Goal: Information Seeking & Learning: Learn about a topic

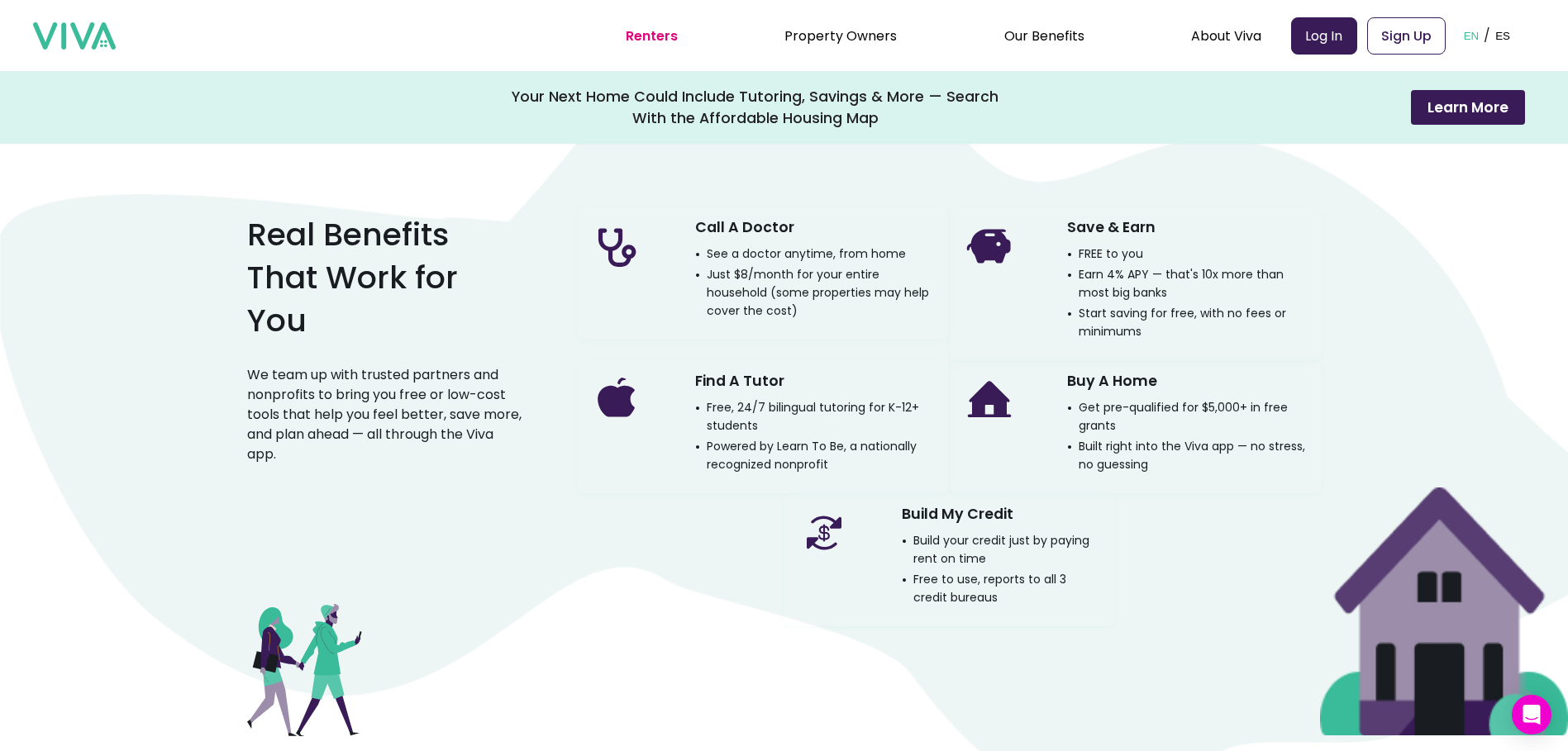
scroll to position [1239, 0]
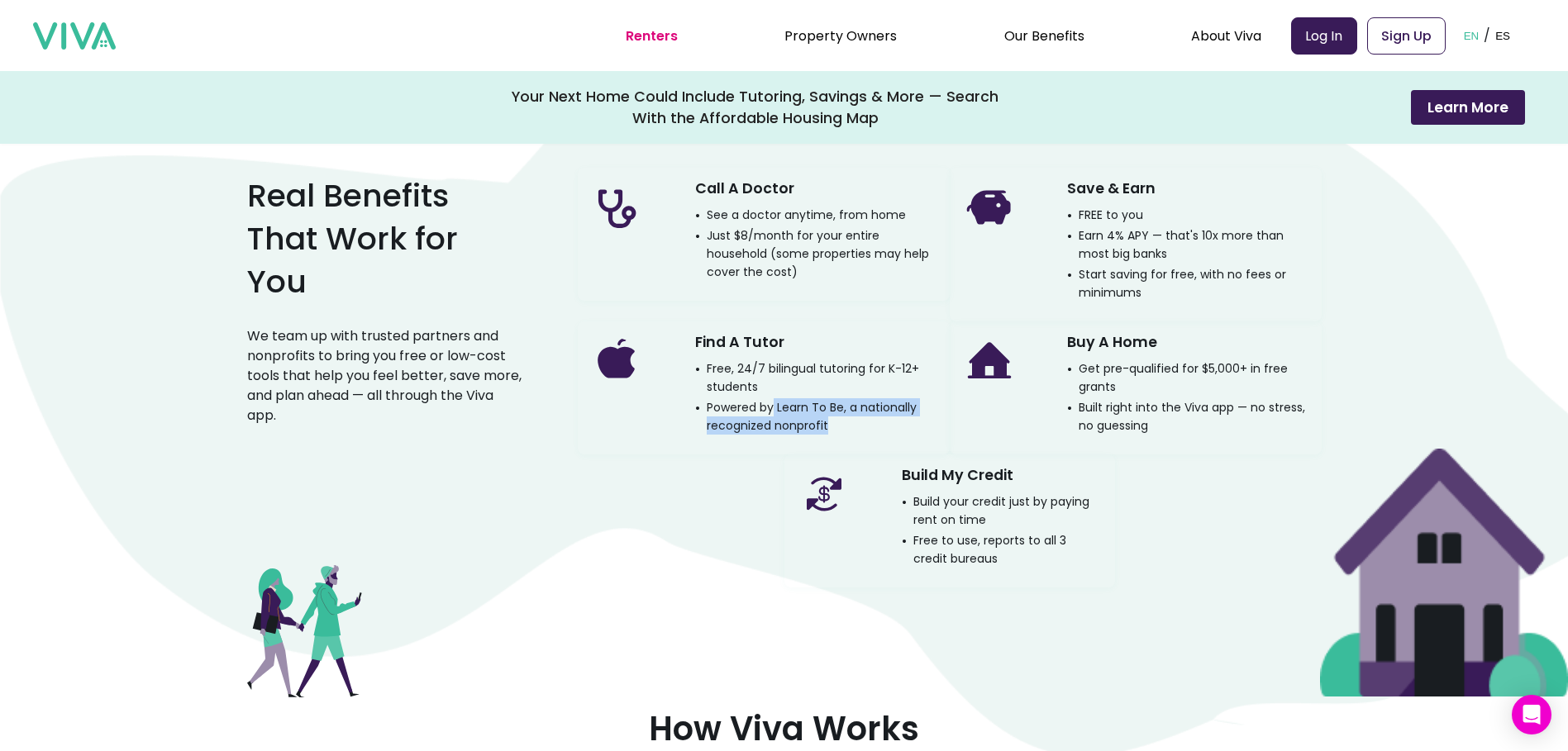
drag, startPoint x: 779, startPoint y: 409, endPoint x: 835, endPoint y: 424, distance: 58.0
click at [835, 424] on p "Powered by Learn To Be, a nationally recognized nonprofit" at bounding box center [815, 417] width 242 height 36
click at [89, 40] on img at bounding box center [75, 35] width 82 height 28
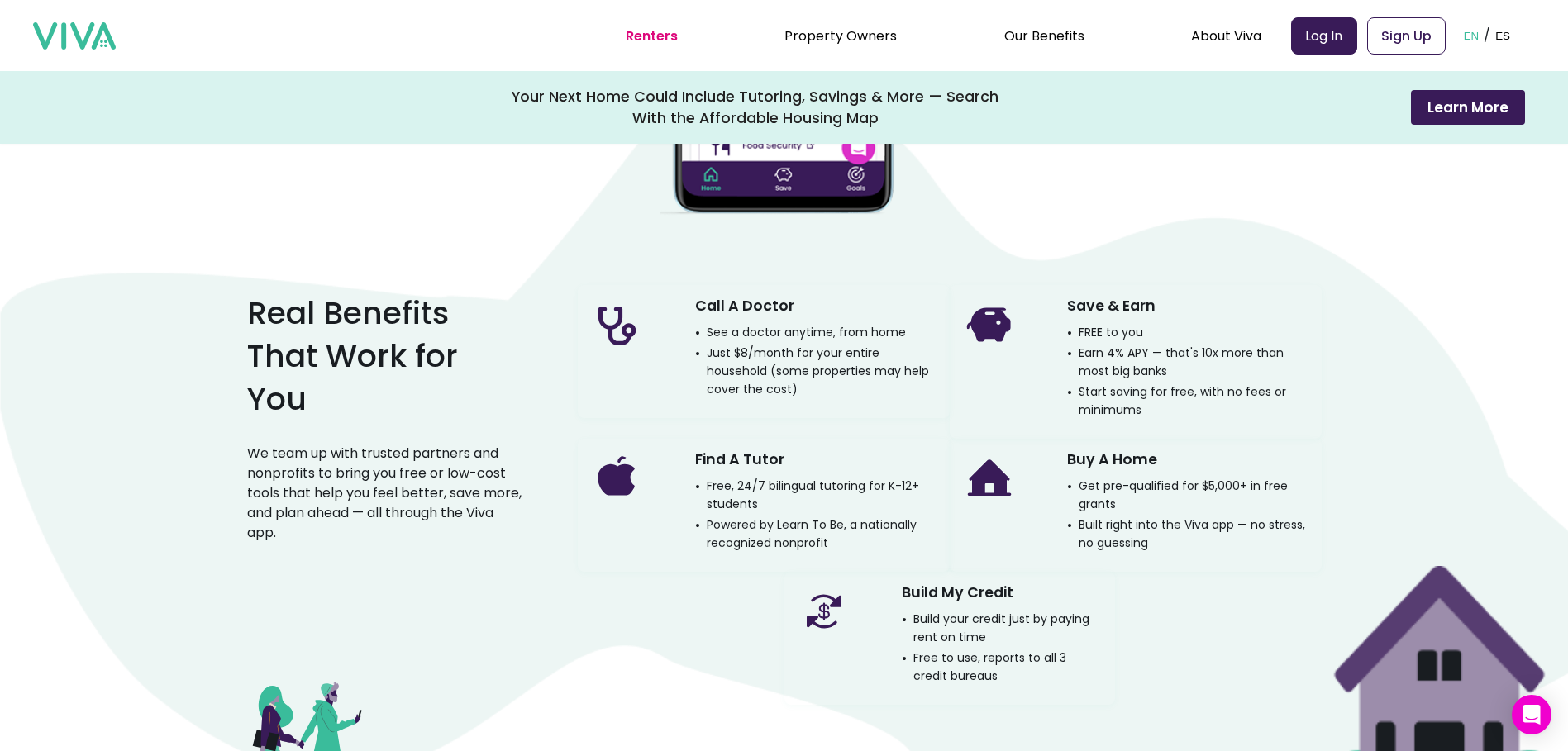
scroll to position [1157, 0]
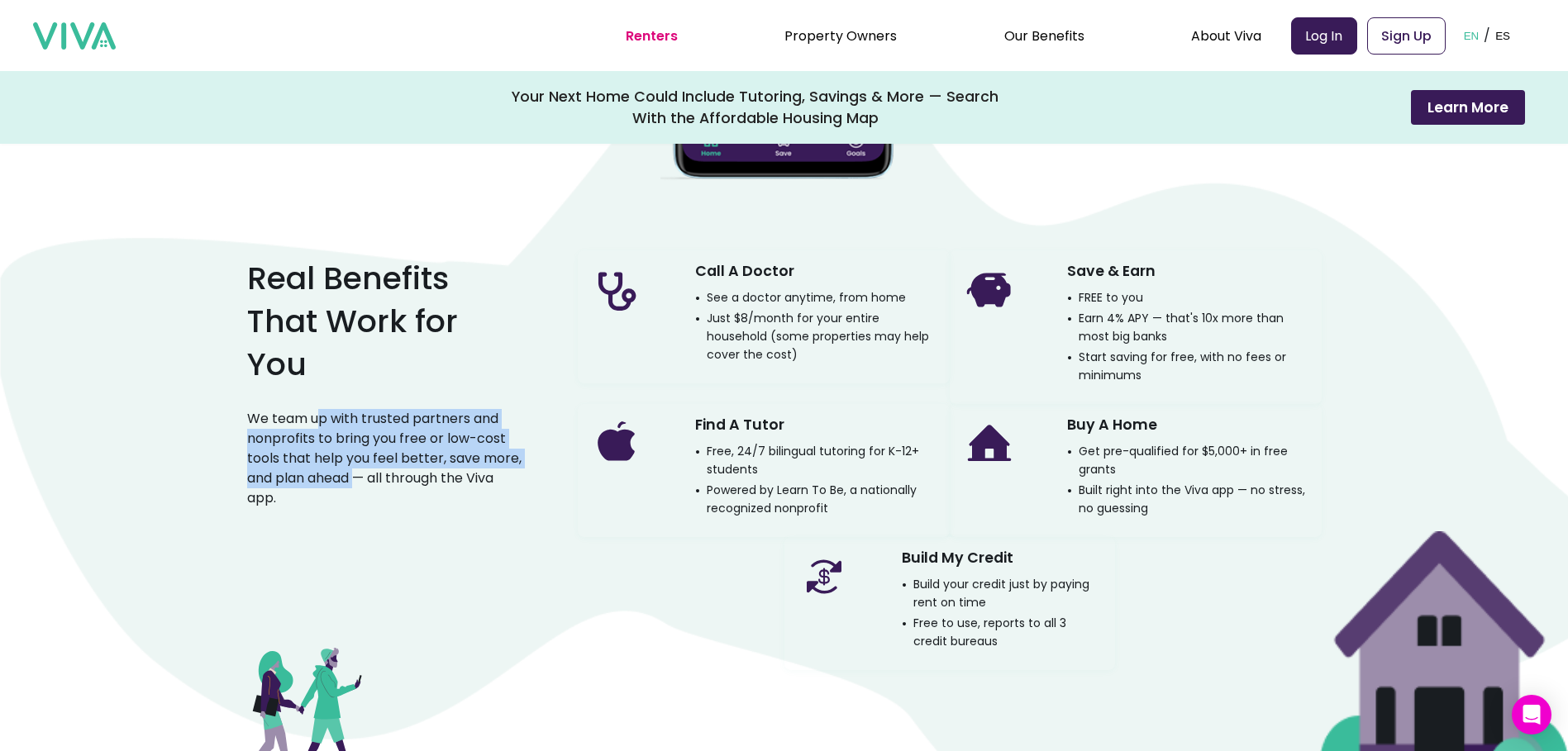
drag, startPoint x: 333, startPoint y: 421, endPoint x: 368, endPoint y: 482, distance: 70.3
click at [368, 482] on div "Real Benefits That Work for You We team up with trusted partners and nonprofits…" at bounding box center [386, 379] width 278 height 285
click at [368, 482] on p "We team up with trusted partners and nonprofits to bring you free or low-cost t…" at bounding box center [386, 459] width 278 height 99
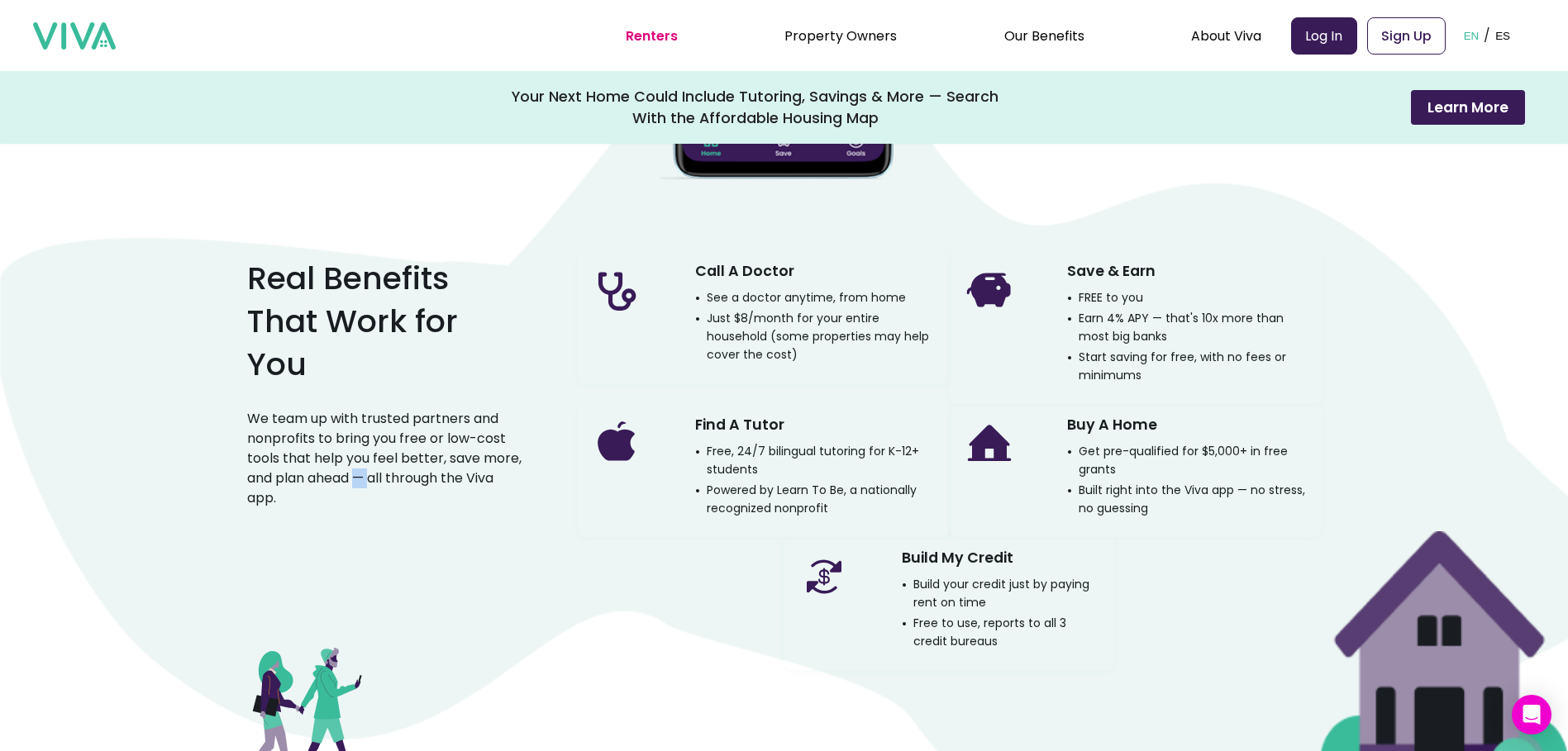
click at [368, 482] on p "We team up with trusted partners and nonprofits to bring you free or low-cost t…" at bounding box center [386, 459] width 278 height 99
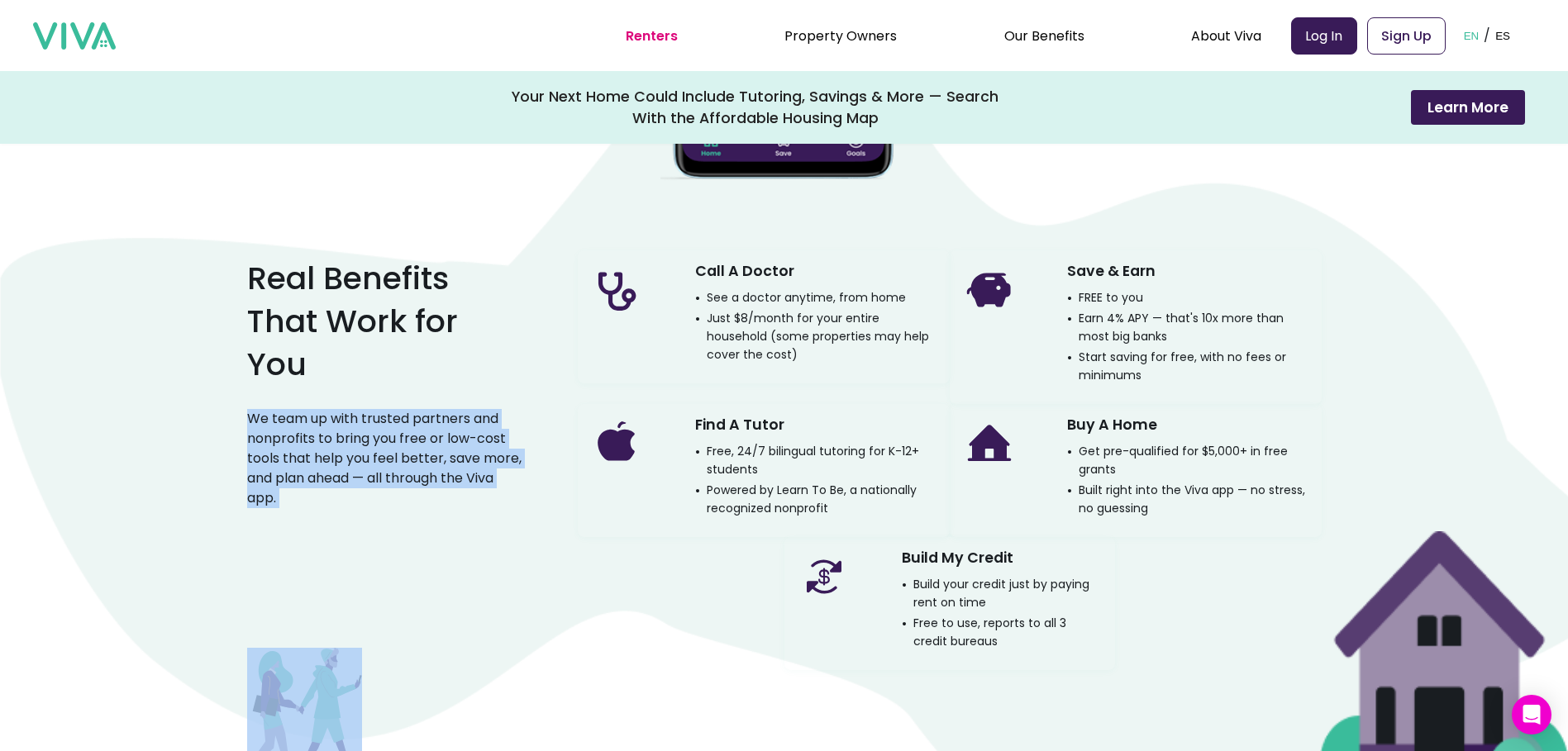
click at [368, 481] on p "We team up with trusted partners and nonprofits to bring you free or low-cost t…" at bounding box center [386, 459] width 278 height 99
drag, startPoint x: 368, startPoint y: 481, endPoint x: 349, endPoint y: 476, distance: 19.6
click at [351, 476] on p "We team up with trusted partners and nonprofits to bring you free or low-cost t…" at bounding box center [386, 459] width 278 height 99
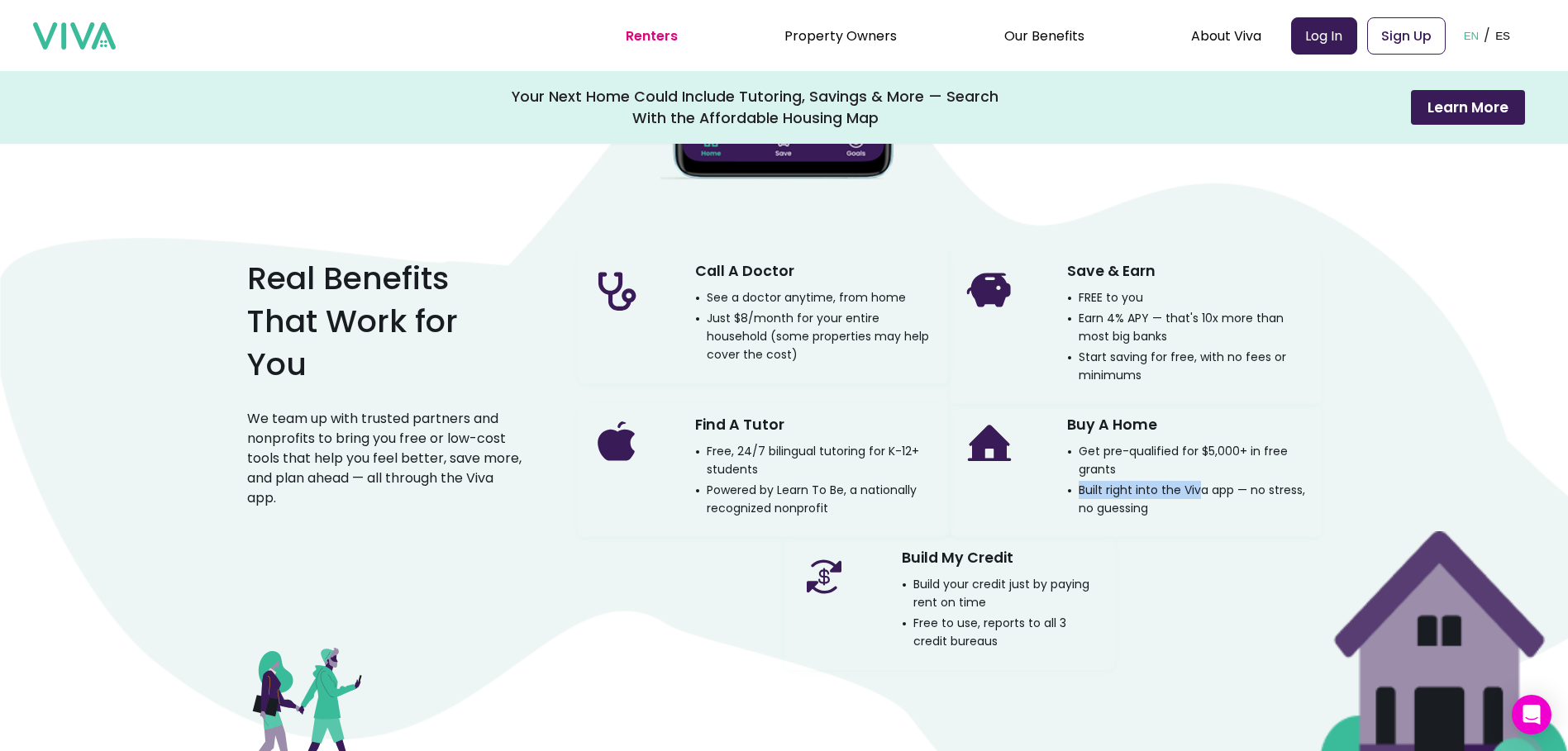
drag, startPoint x: 1200, startPoint y: 470, endPoint x: 1204, endPoint y: 493, distance: 23.3
click at [1204, 493] on div "Buy A Home Get pre-qualified for $5,000+ in free grants Built right into the Vi…" at bounding box center [1188, 464] width 242 height 107
drag, startPoint x: 1204, startPoint y: 493, endPoint x: 1181, endPoint y: 494, distance: 23.0
click at [1204, 493] on p "Built right into the Viva app — no stress, no guessing" at bounding box center [1188, 499] width 242 height 36
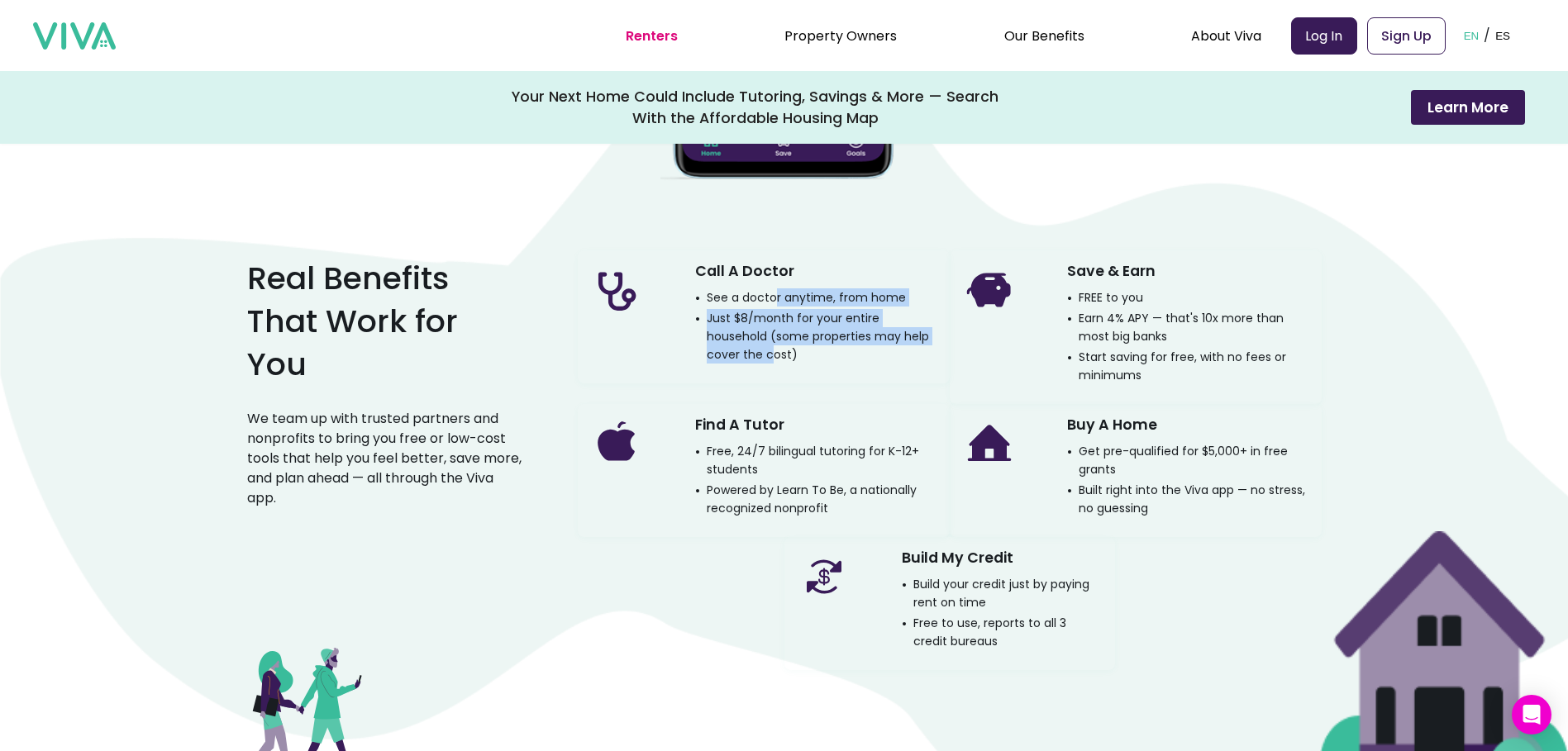
drag, startPoint x: 781, startPoint y: 303, endPoint x: 775, endPoint y: 346, distance: 43.4
click at [775, 346] on div "Call A Doctor See a doctor anytime, from home Just $8/month for your entire hou…" at bounding box center [815, 311] width 242 height 107
click at [775, 346] on p "Just $8/month for your entire household (some properties may help cover the cos…" at bounding box center [815, 335] width 242 height 54
drag, startPoint x: 755, startPoint y: 354, endPoint x: 801, endPoint y: 306, distance: 66.5
click at [801, 306] on div "Call A Doctor See a doctor anytime, from home Just $8/month for your entire hou…" at bounding box center [815, 311] width 242 height 107
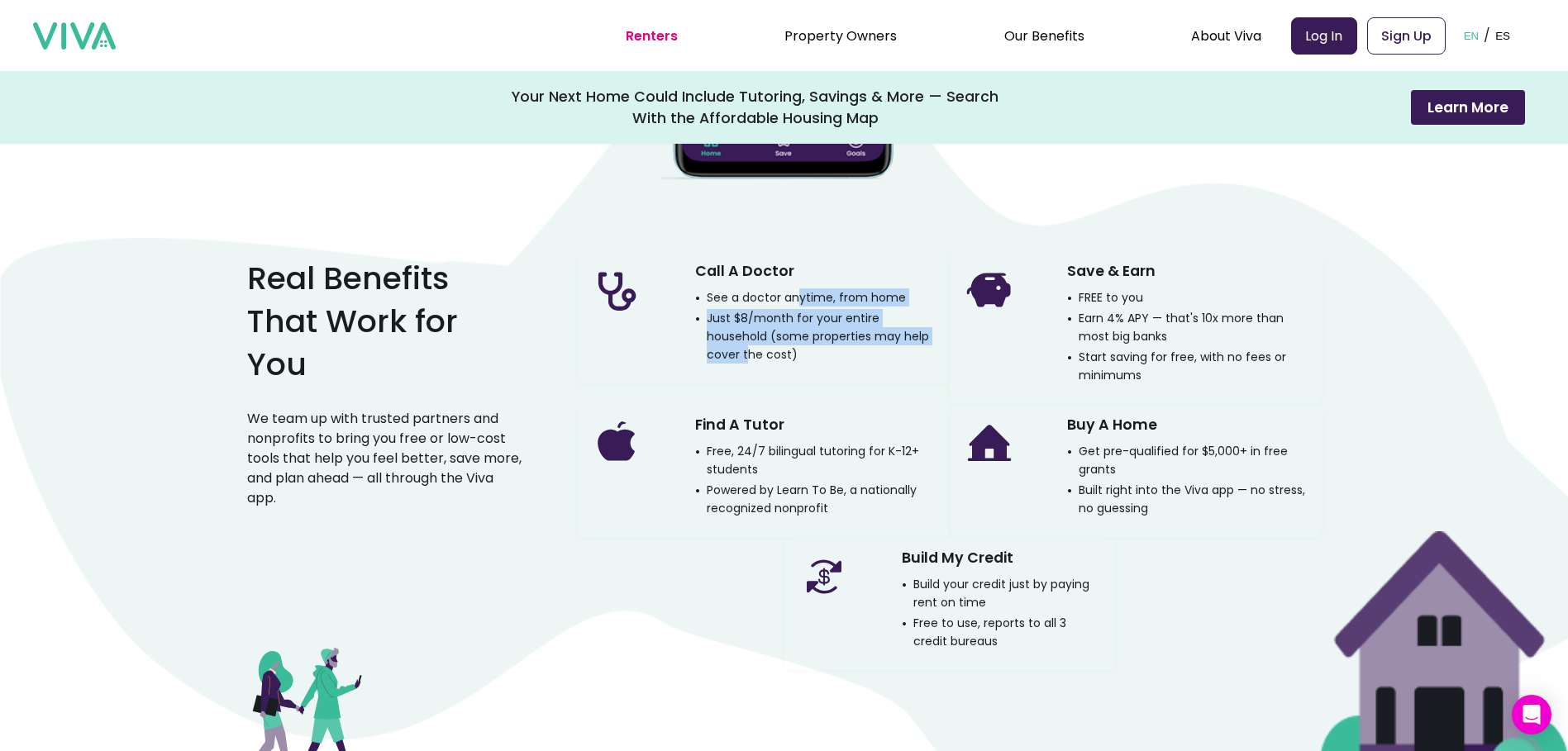
click at [801, 306] on p "See a doctor anytime, from home" at bounding box center [800, 297] width 211 height 18
drag, startPoint x: 801, startPoint y: 306, endPoint x: 769, endPoint y: 352, distance: 56.0
click at [769, 352] on div "Call A Doctor See a doctor anytime, from home Just $8/month for your entire hou…" at bounding box center [815, 311] width 242 height 107
click at [769, 352] on p "Just $8/month for your entire household (some properties may help cover the cos…" at bounding box center [815, 335] width 242 height 54
